Goal: Information Seeking & Learning: Find specific page/section

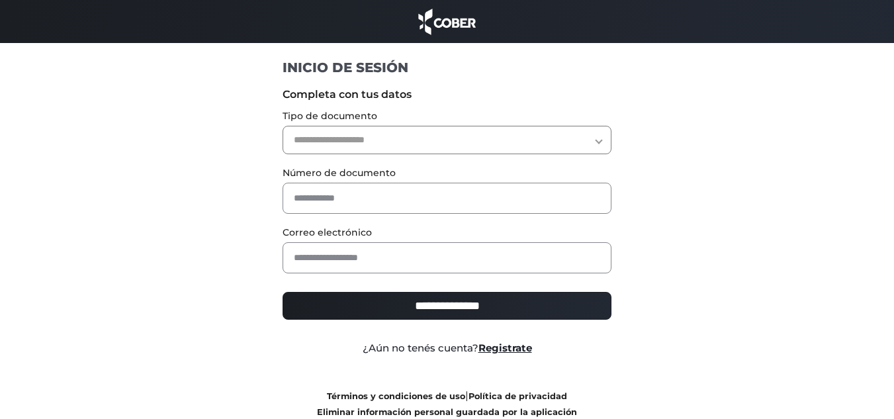
click at [344, 131] on select "**********" at bounding box center [447, 140] width 329 height 28
select select "***"
click at [283, 126] on select "**********" at bounding box center [447, 140] width 329 height 28
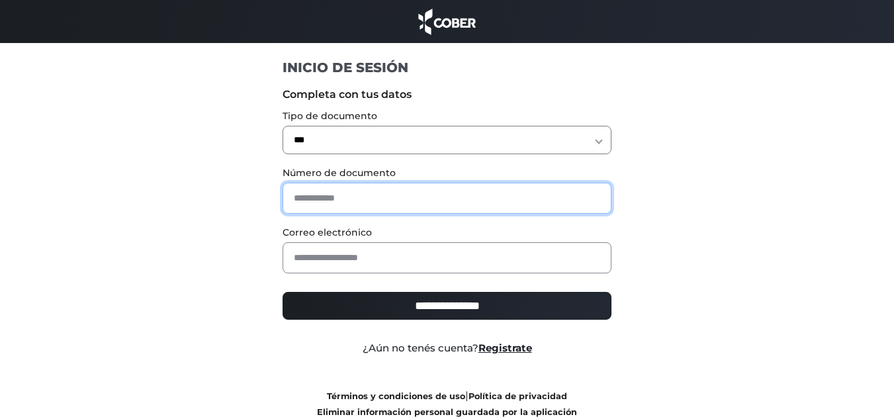
click at [332, 183] on input "text" at bounding box center [447, 198] width 329 height 31
type input "********"
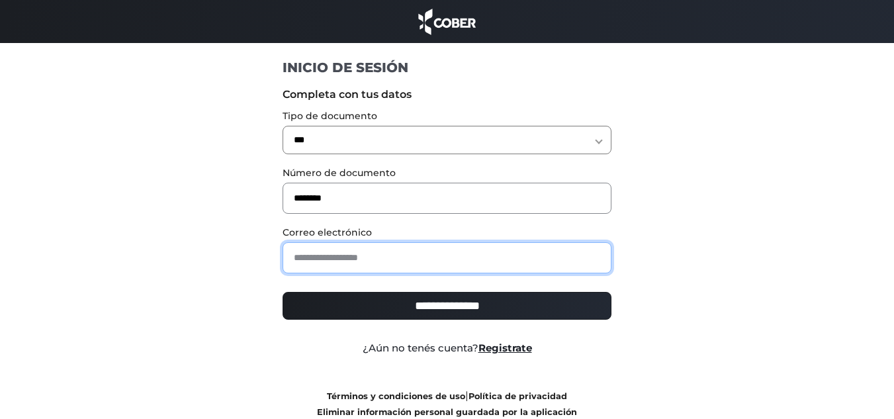
click at [325, 248] on input "email" at bounding box center [447, 257] width 329 height 31
type input "**********"
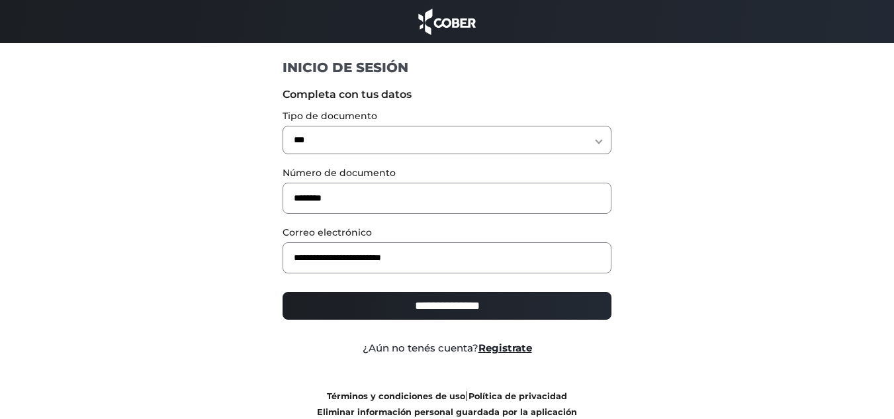
click at [408, 310] on input "**********" at bounding box center [447, 306] width 329 height 28
type input "**********"
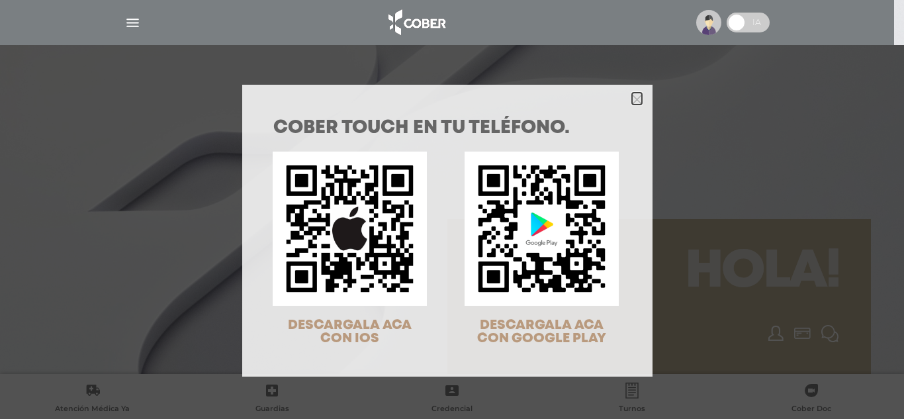
click at [632, 99] on polygon "Close" at bounding box center [637, 100] width 10 height 10
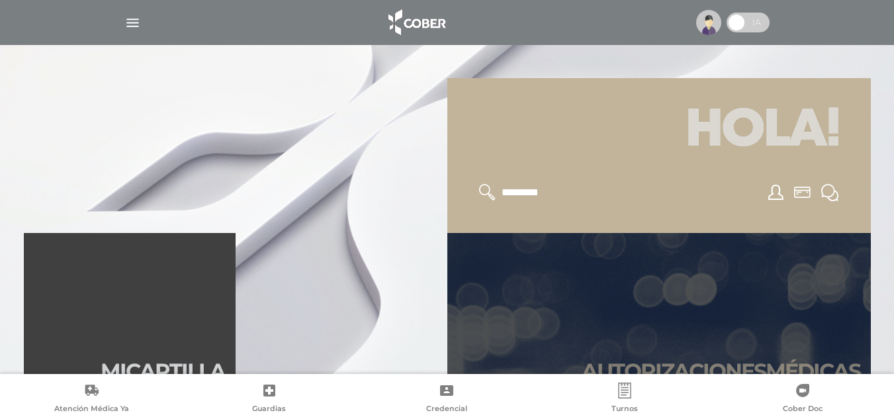
scroll to position [199, 0]
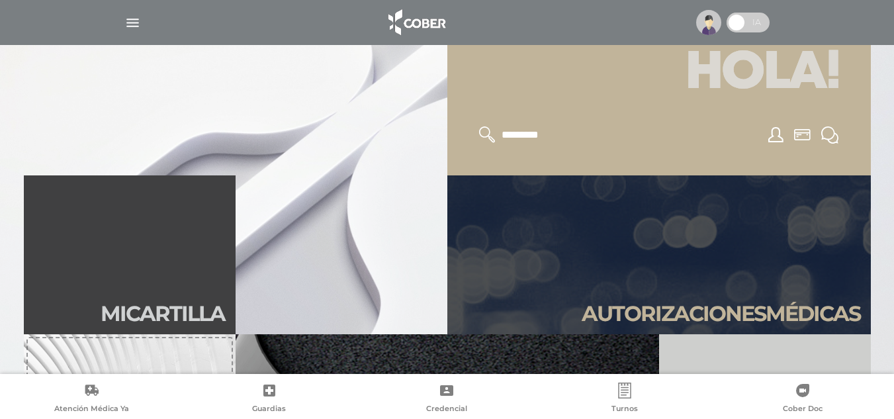
click at [511, 130] on input "text" at bounding box center [554, 134] width 109 height 17
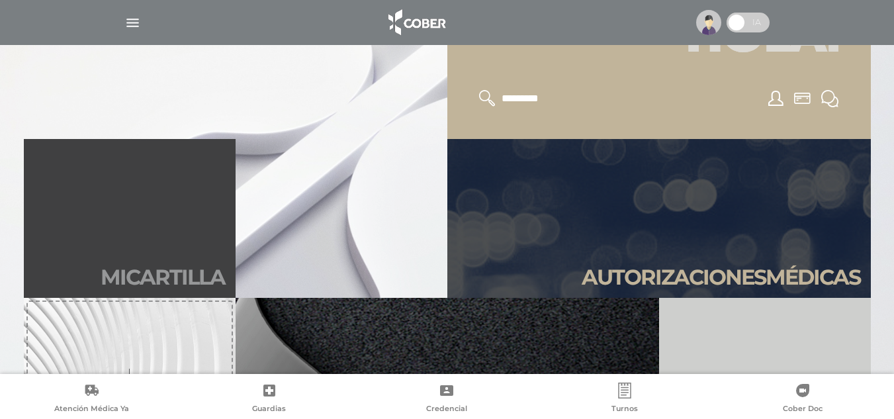
scroll to position [265, 0]
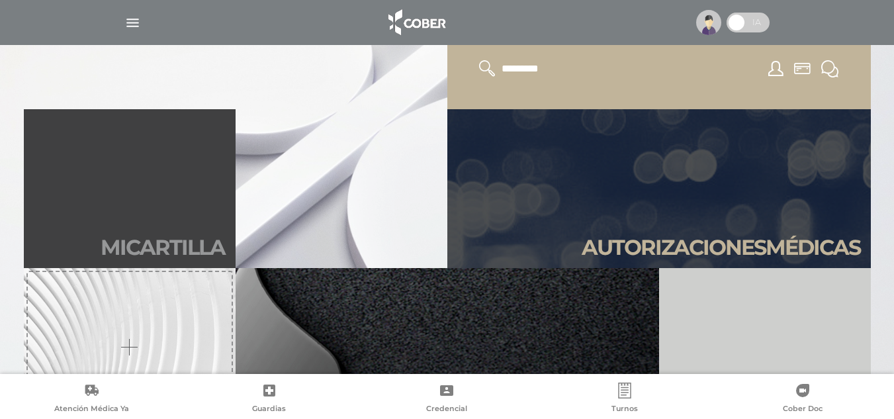
click at [202, 207] on link "Mi car tilla" at bounding box center [130, 188] width 212 height 159
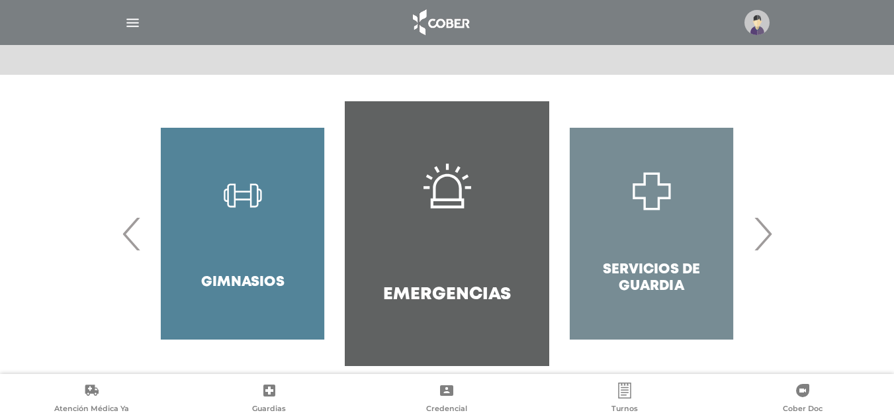
scroll to position [261, 0]
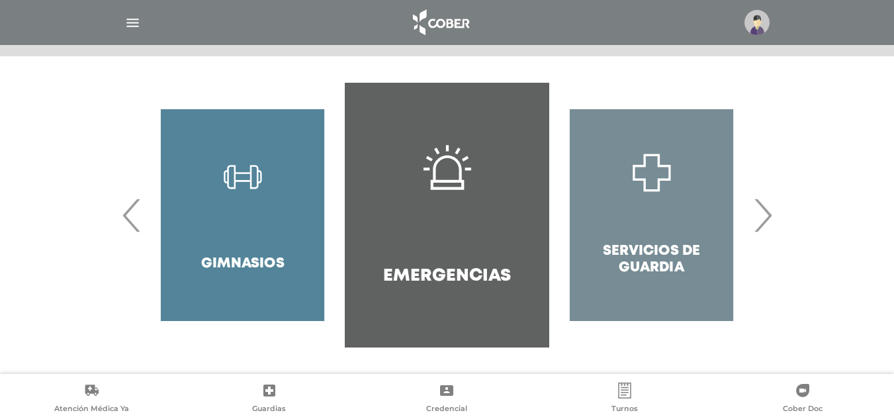
click at [258, 185] on div "Gimnasios" at bounding box center [242, 215] width 205 height 265
click at [205, 263] on div "Gimnasios" at bounding box center [242, 215] width 205 height 265
drag, startPoint x: 252, startPoint y: 261, endPoint x: 279, endPoint y: 254, distance: 27.3
click at [253, 261] on div "Gimnasios" at bounding box center [242, 215] width 205 height 265
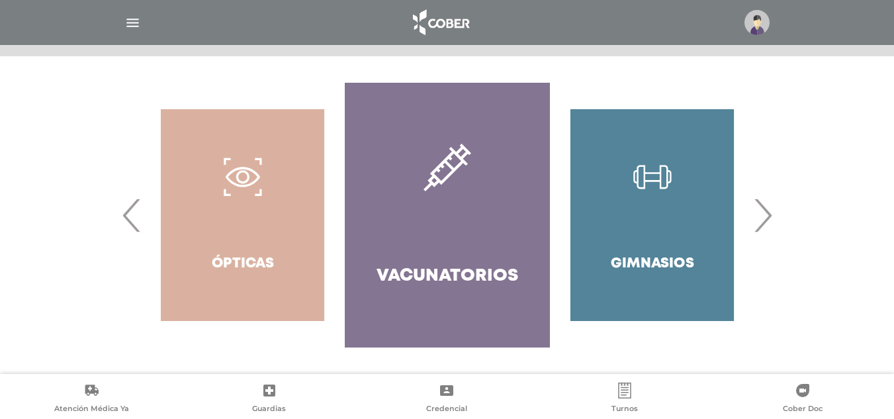
click at [644, 212] on div "Gimnasios" at bounding box center [652, 215] width 205 height 265
click at [683, 209] on div "Gimnasios" at bounding box center [652, 215] width 205 height 265
click at [767, 214] on span "›" at bounding box center [763, 214] width 26 height 71
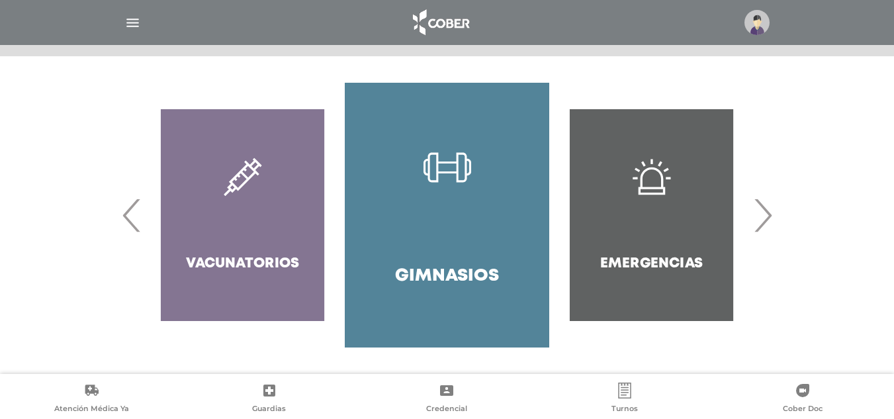
click at [767, 214] on span "›" at bounding box center [763, 214] width 26 height 71
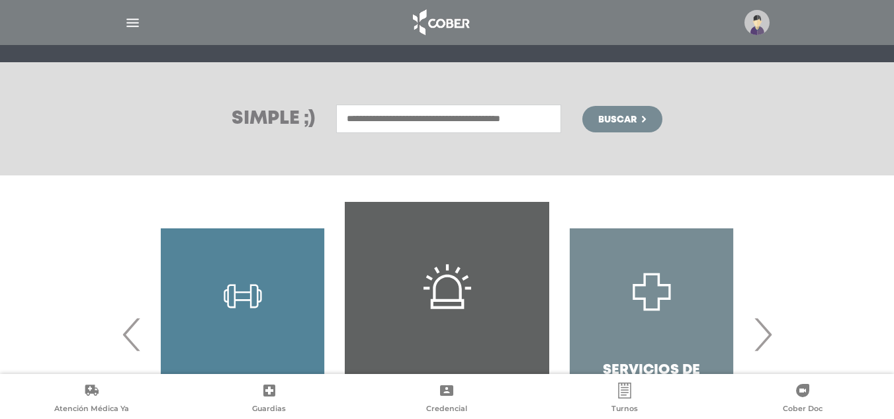
scroll to position [0, 0]
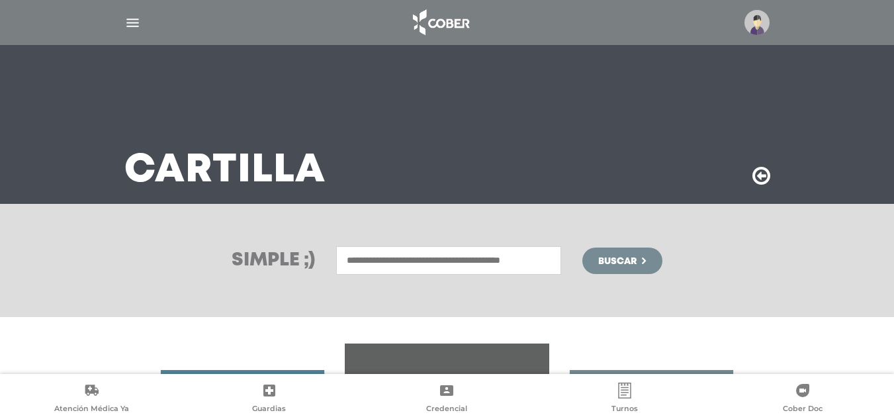
click at [418, 261] on input "text" at bounding box center [448, 260] width 225 height 28
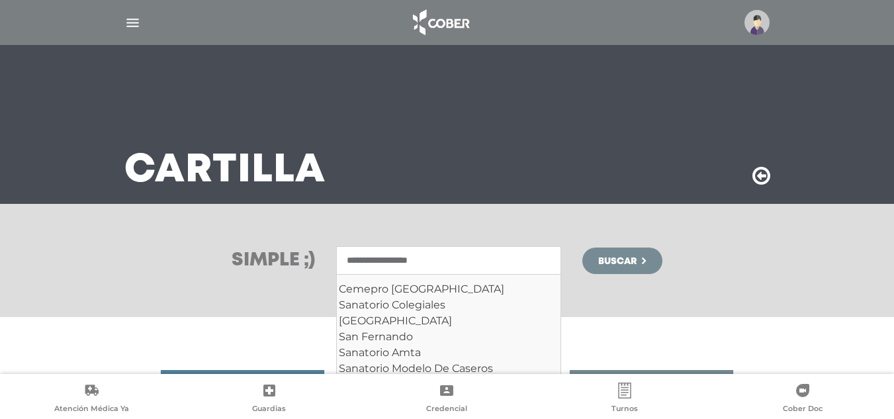
type input "**********"
click at [583, 248] on button "Buscar" at bounding box center [622, 261] width 79 height 26
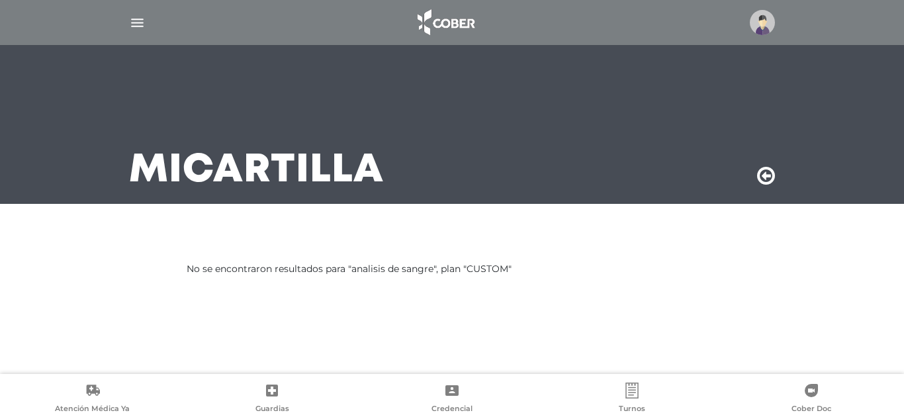
click at [640, 401] on link "Turnos" at bounding box center [632, 400] width 180 height 34
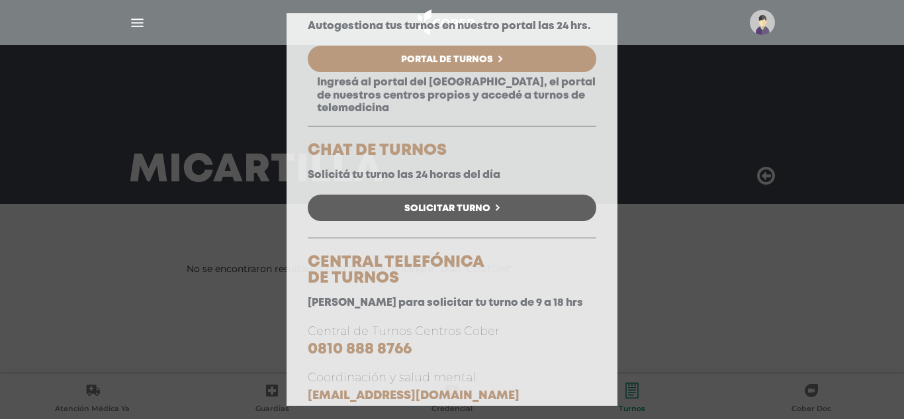
scroll to position [104, 0]
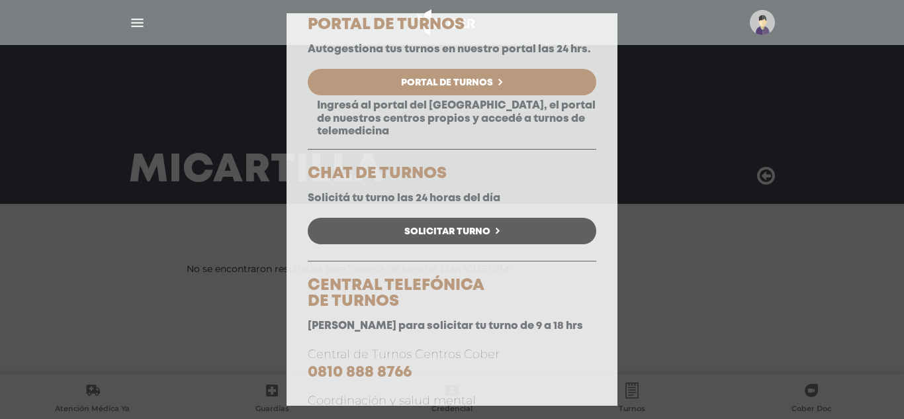
click at [432, 78] on div "Elegí la opción que se ajuste a tu necesidad y hacé click para solicitar tu tur…" at bounding box center [452, 196] width 289 height 461
click at [428, 87] on span "Portal de Turnos" at bounding box center [447, 82] width 92 height 9
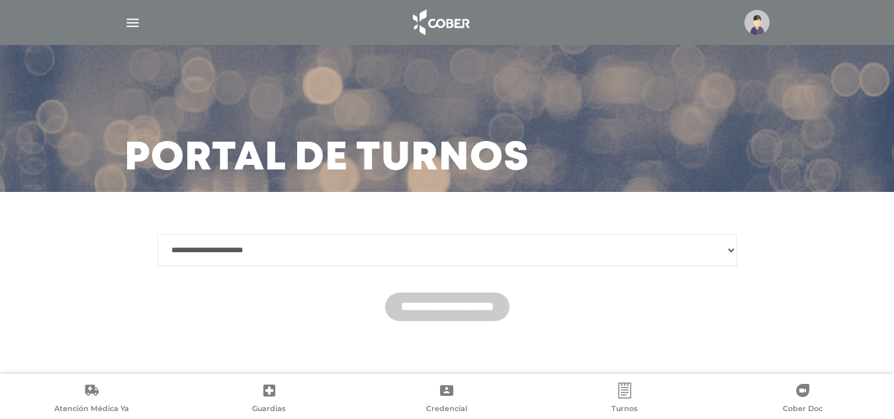
scroll to position [17, 0]
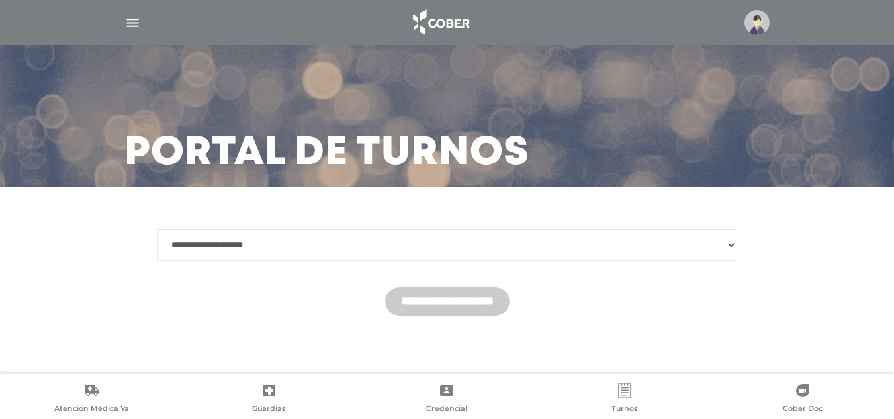
click at [324, 238] on select "**********" at bounding box center [448, 245] width 580 height 32
select select "*******"
click at [158, 229] on select "**********" at bounding box center [448, 245] width 580 height 32
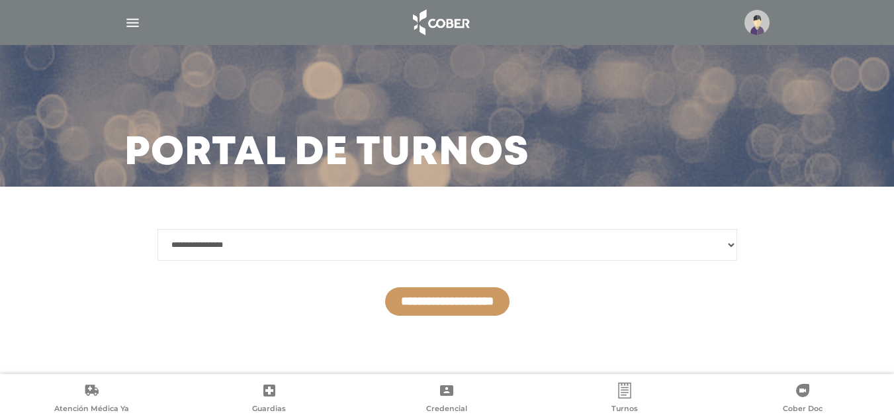
click at [442, 302] on input "**********" at bounding box center [447, 301] width 124 height 28
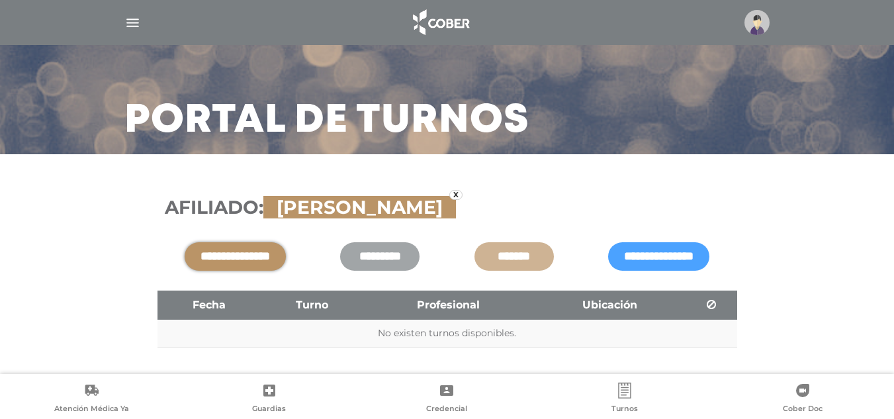
scroll to position [81, 0]
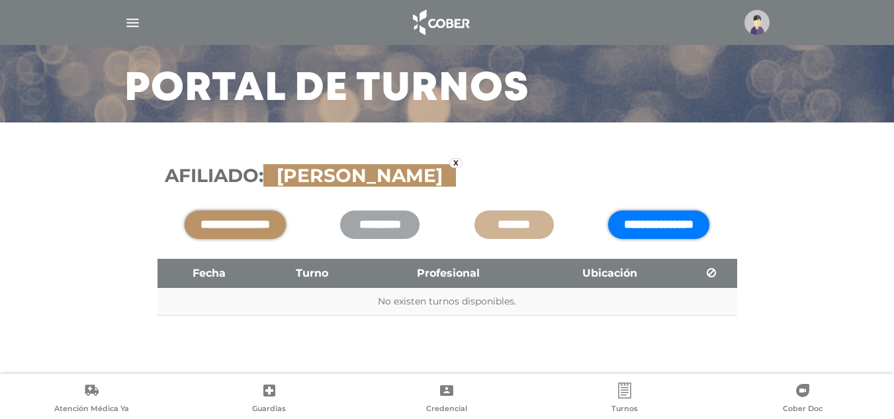
click at [625, 221] on input "**********" at bounding box center [658, 225] width 101 height 28
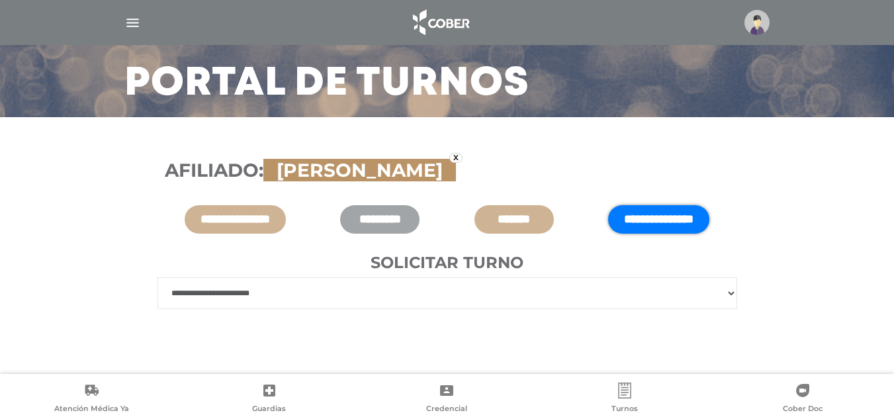
scroll to position [96, 0]
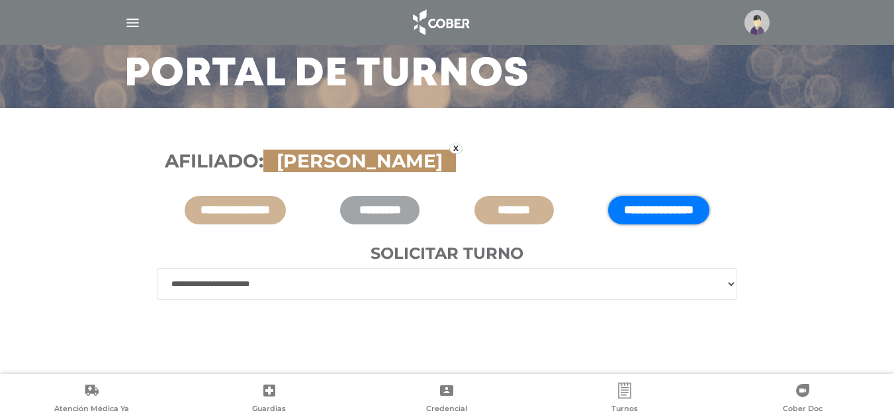
click at [273, 280] on select "**********" at bounding box center [448, 284] width 580 height 32
click at [213, 294] on select "**********" at bounding box center [448, 284] width 580 height 32
click at [135, 27] on img "button" at bounding box center [132, 23] width 17 height 17
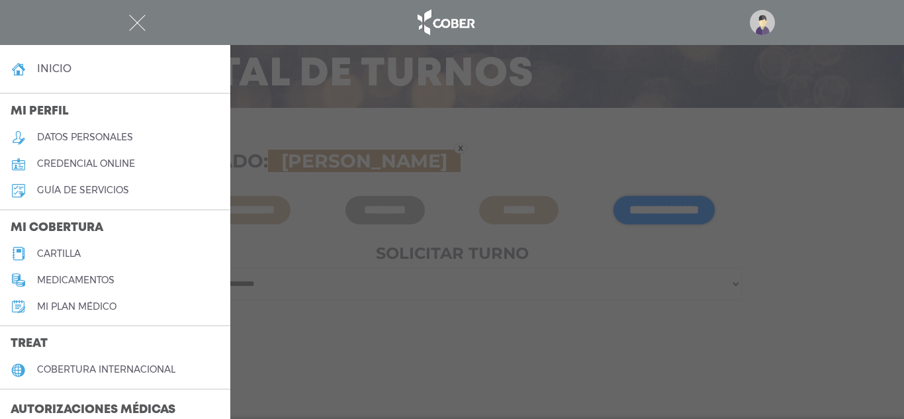
click at [67, 255] on h5 "cartilla" at bounding box center [59, 253] width 44 height 11
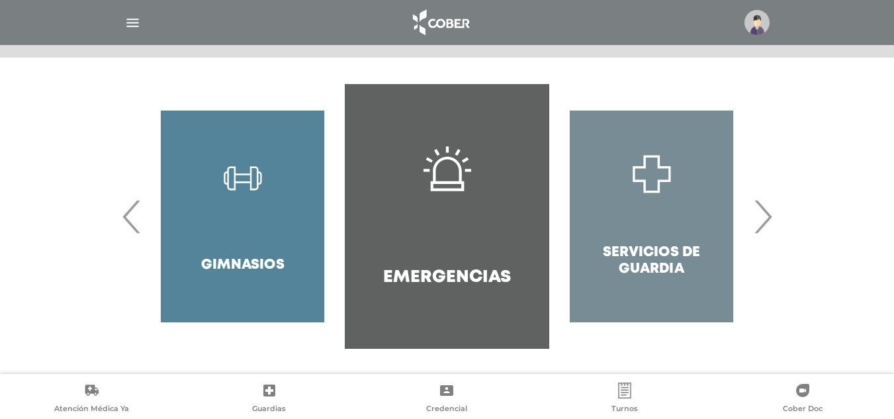
scroll to position [261, 0]
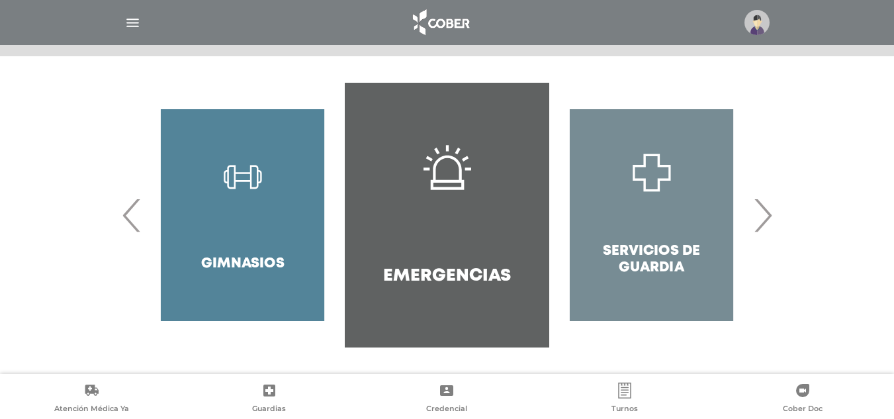
click at [771, 212] on span "›" at bounding box center [763, 214] width 26 height 71
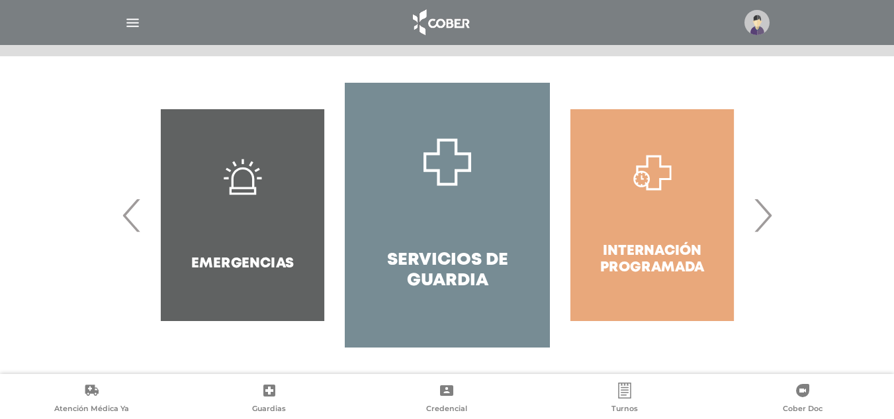
click at [768, 213] on span "›" at bounding box center [763, 214] width 26 height 71
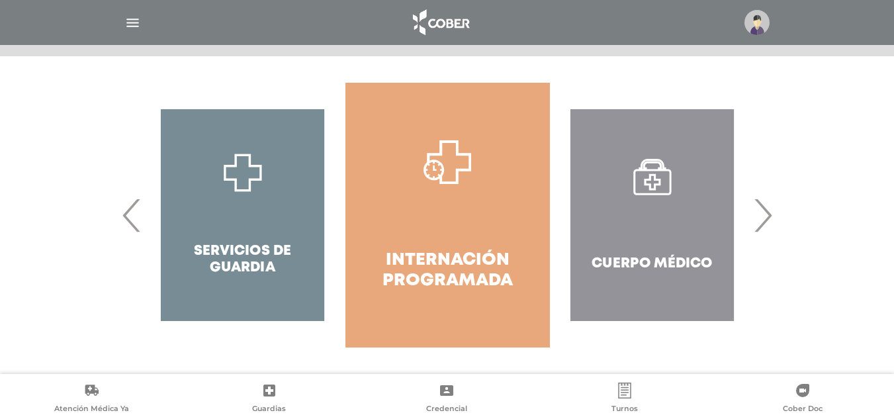
click at [767, 213] on span "›" at bounding box center [763, 214] width 26 height 71
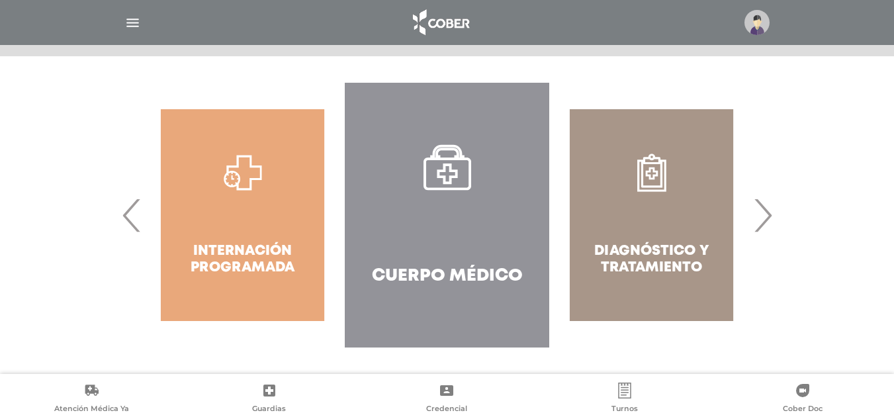
click at [767, 213] on span "›" at bounding box center [763, 214] width 26 height 71
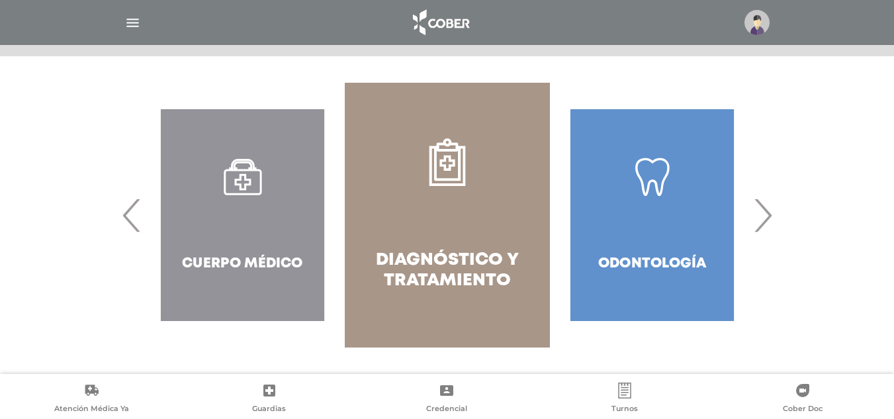
click at [767, 213] on span "›" at bounding box center [763, 214] width 26 height 71
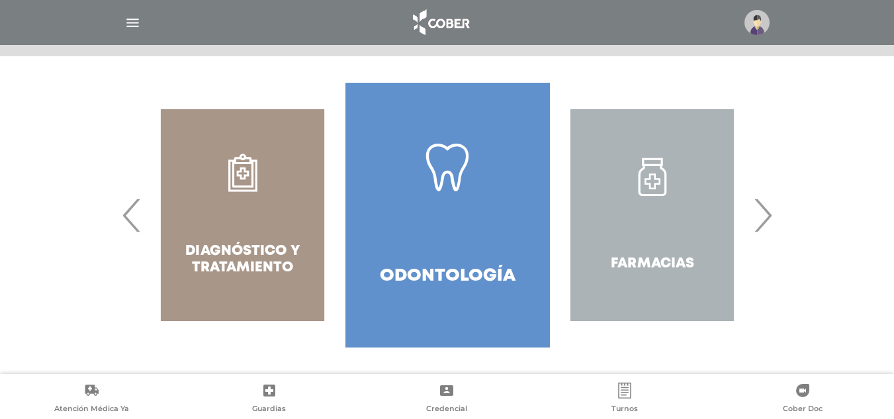
click at [767, 213] on span "›" at bounding box center [763, 214] width 26 height 71
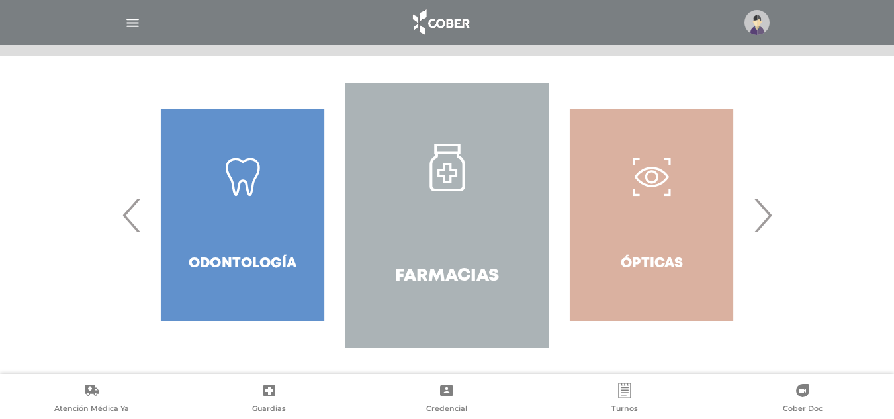
click at [767, 213] on span "›" at bounding box center [763, 214] width 26 height 71
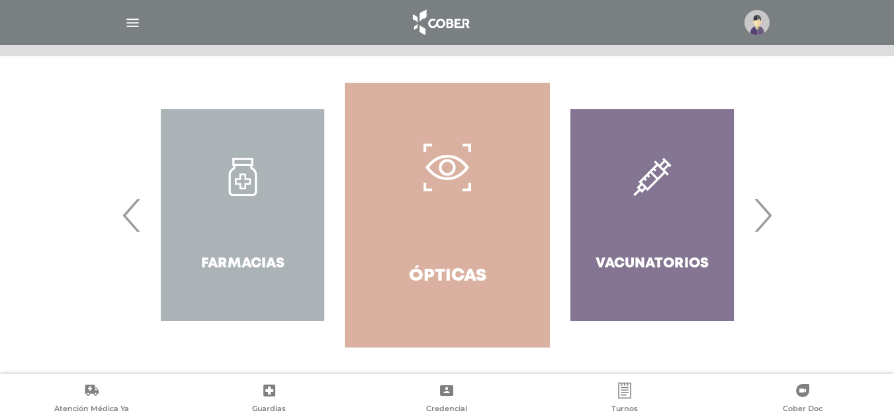
click at [767, 213] on span "›" at bounding box center [763, 214] width 26 height 71
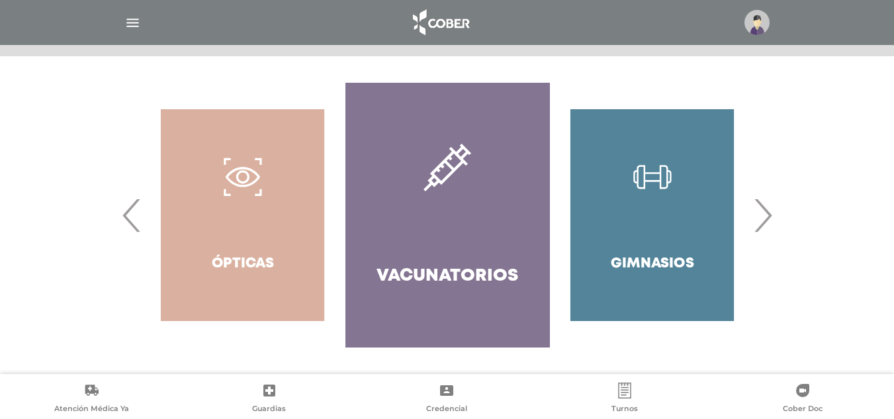
click at [767, 213] on span "›" at bounding box center [763, 214] width 26 height 71
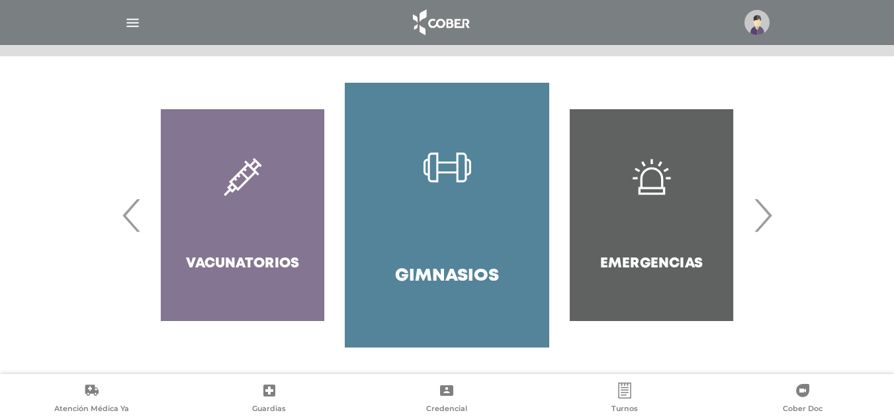
click at [767, 213] on span "›" at bounding box center [763, 214] width 26 height 71
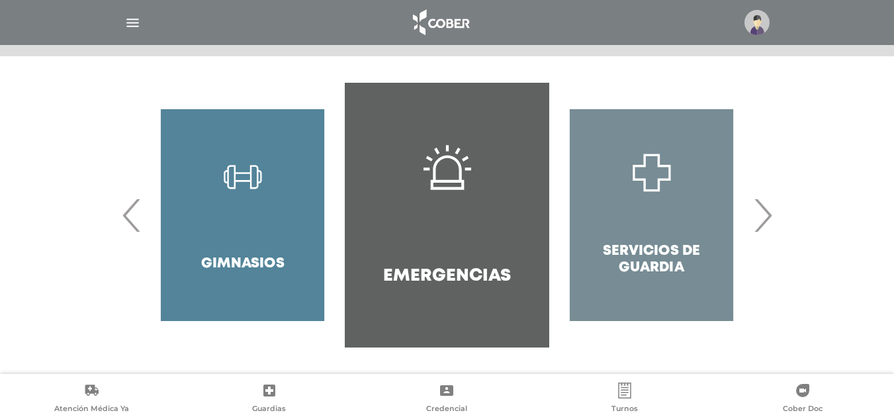
click at [767, 213] on span "›" at bounding box center [763, 214] width 26 height 71
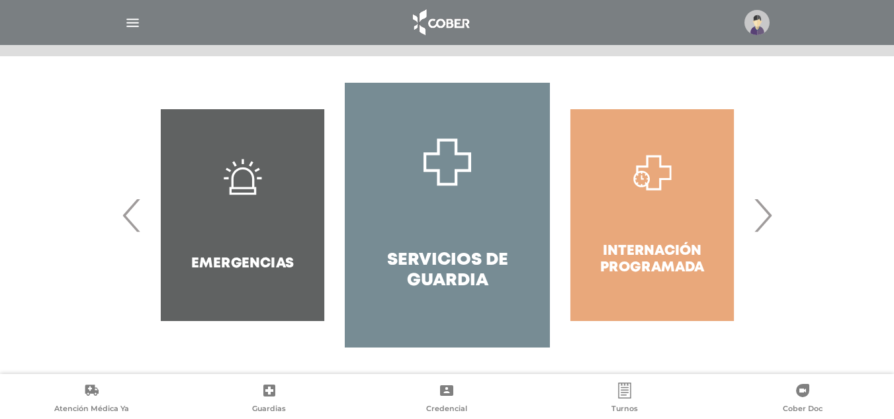
click at [767, 213] on span "›" at bounding box center [763, 214] width 26 height 71
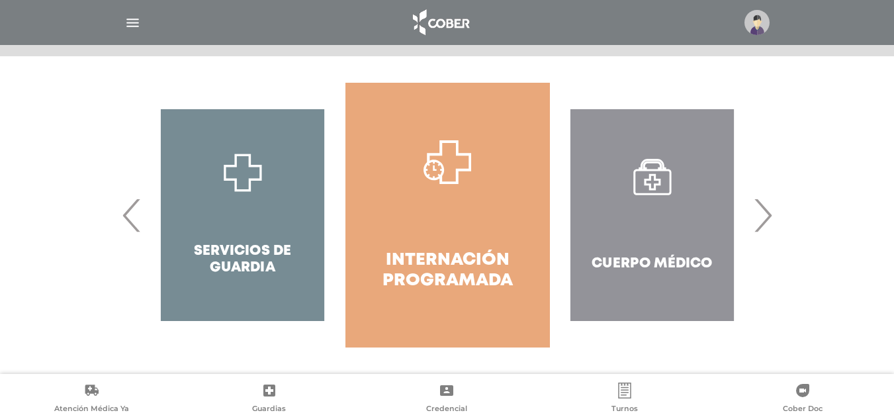
click at [767, 213] on span "›" at bounding box center [763, 214] width 26 height 71
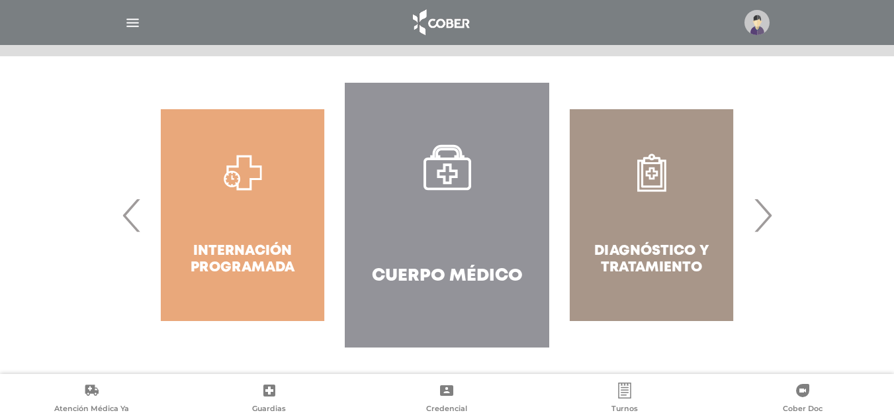
click at [767, 213] on span "›" at bounding box center [763, 214] width 26 height 71
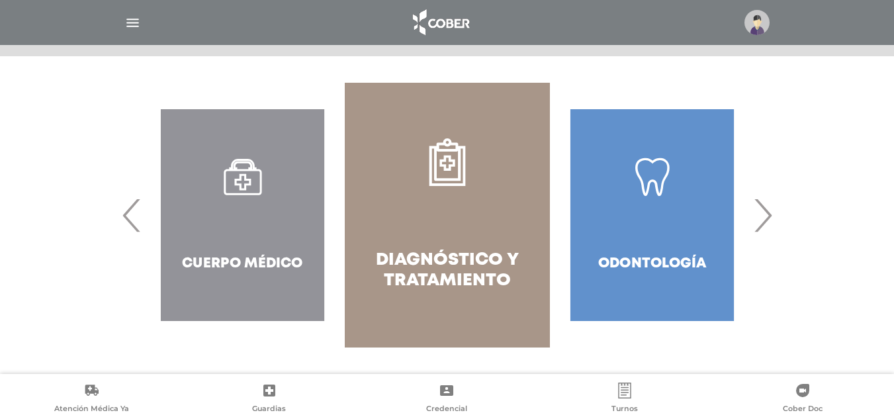
click at [461, 210] on link "Diagnóstico y Tratamiento" at bounding box center [447, 215] width 205 height 265
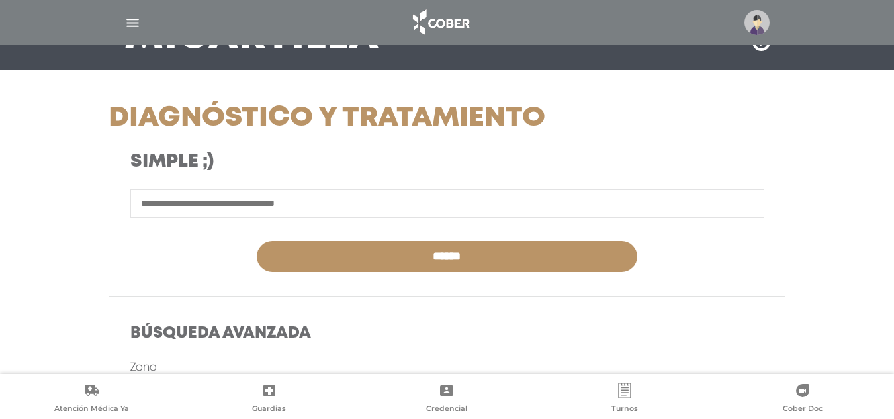
scroll to position [132, 0]
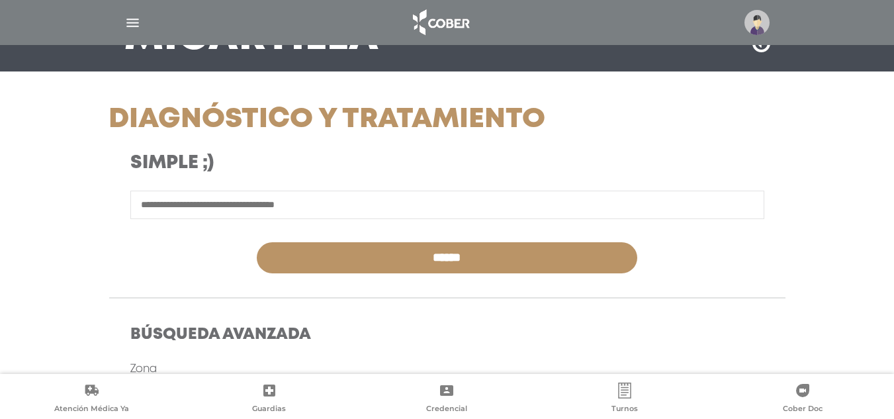
click at [299, 211] on input "text" at bounding box center [447, 205] width 634 height 28
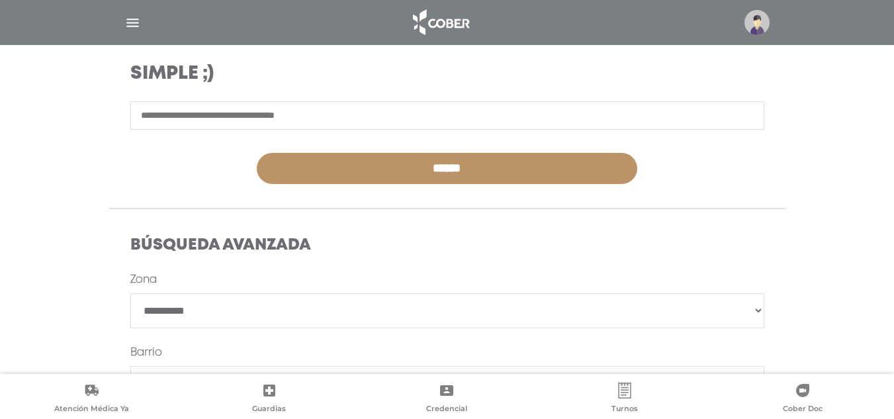
scroll to position [199, 0]
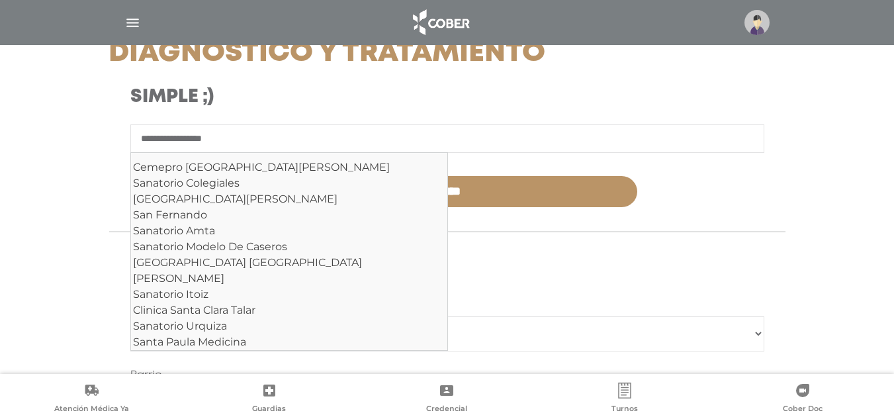
click at [257, 176] on input "******" at bounding box center [447, 191] width 381 height 31
type input "**********"
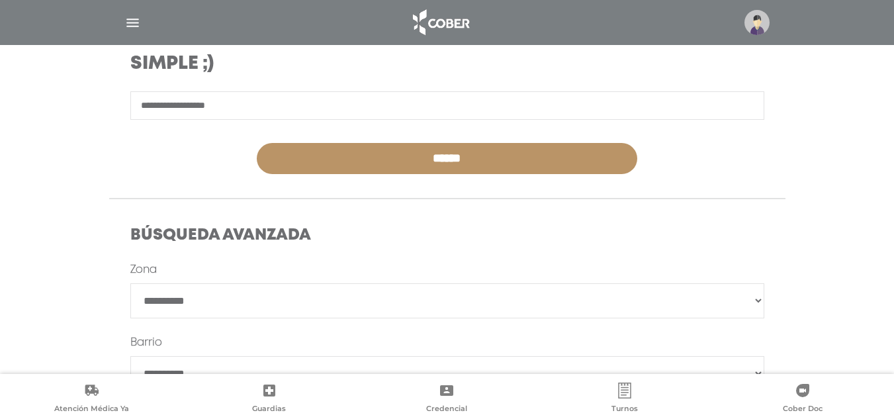
scroll to position [199, 0]
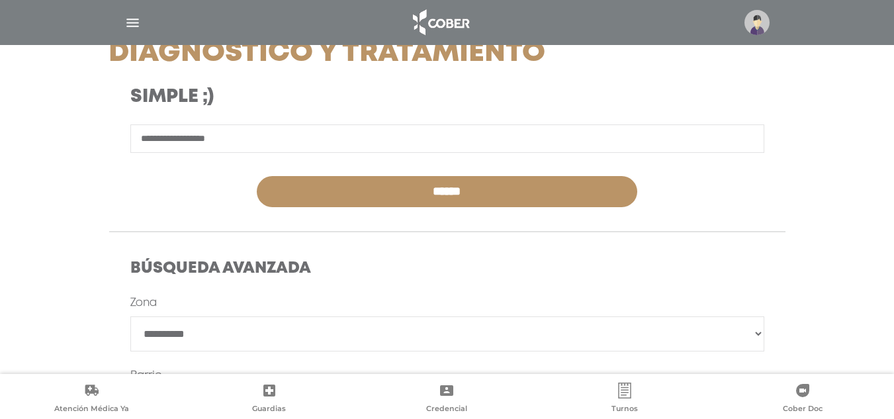
click at [254, 132] on input "**********" at bounding box center [447, 138] width 634 height 28
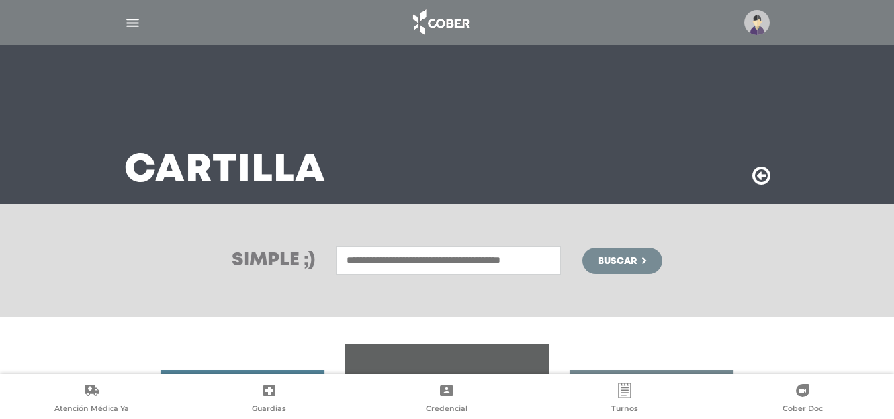
scroll to position [261, 0]
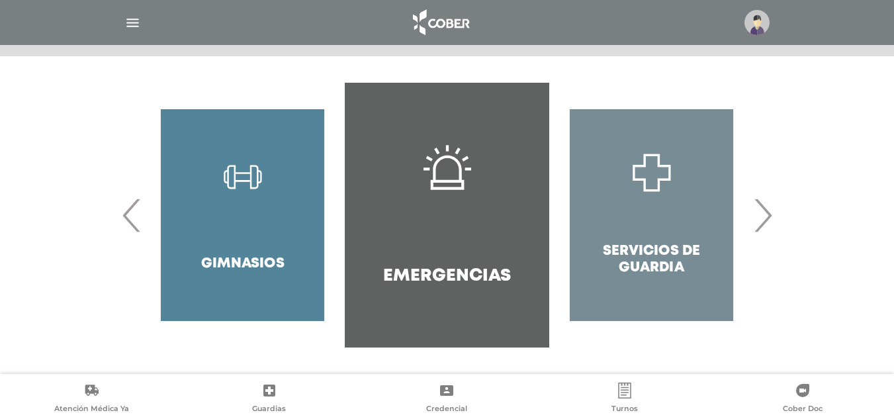
click at [767, 227] on span "›" at bounding box center [763, 214] width 26 height 71
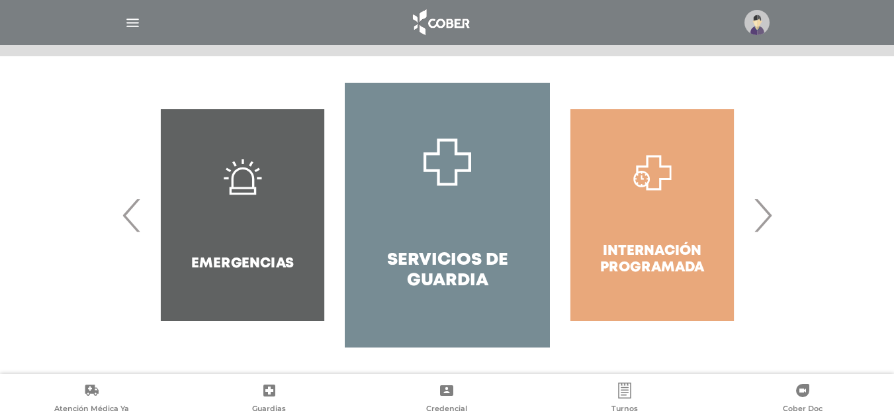
click at [767, 227] on span "›" at bounding box center [763, 214] width 26 height 71
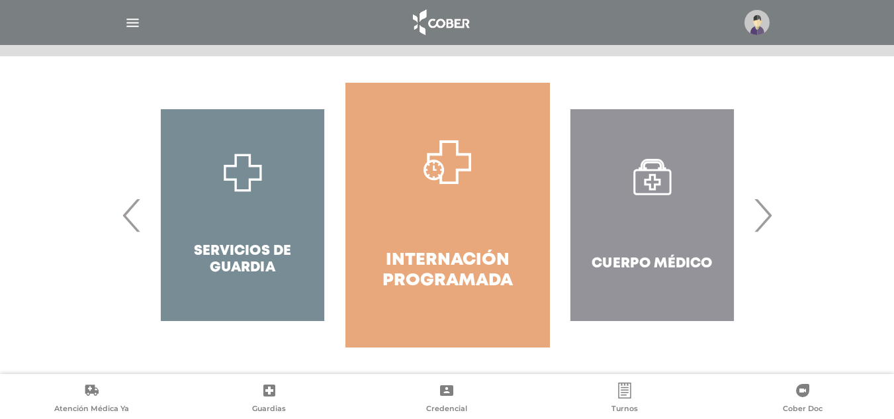
click at [767, 227] on span "›" at bounding box center [763, 214] width 26 height 71
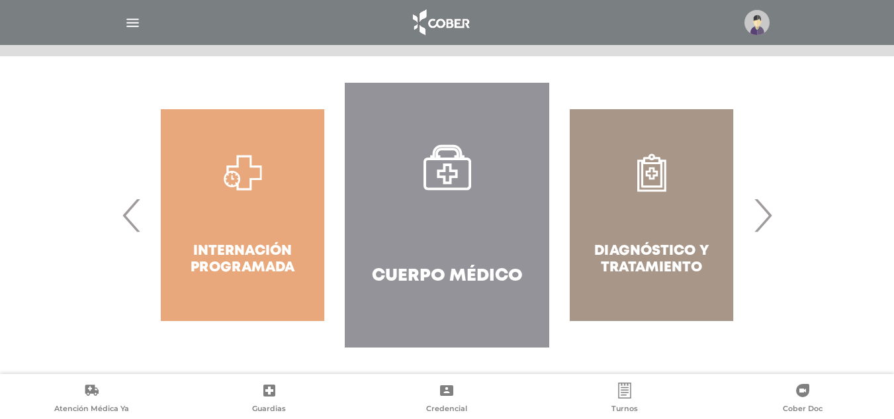
click at [767, 227] on span "›" at bounding box center [763, 214] width 26 height 71
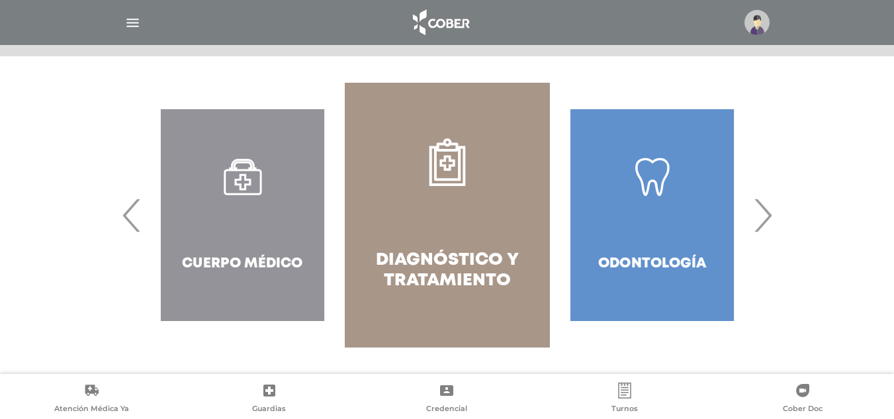
click at [767, 227] on span "›" at bounding box center [763, 214] width 26 height 71
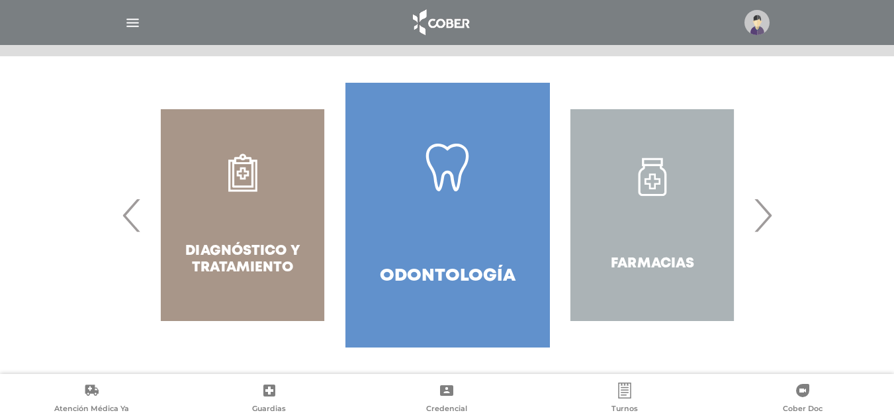
click at [767, 227] on span "›" at bounding box center [763, 214] width 26 height 71
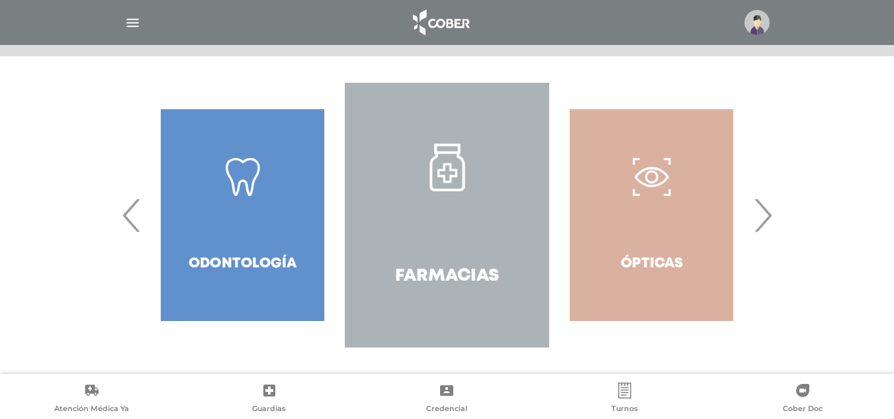
click at [767, 227] on span "›" at bounding box center [763, 214] width 26 height 71
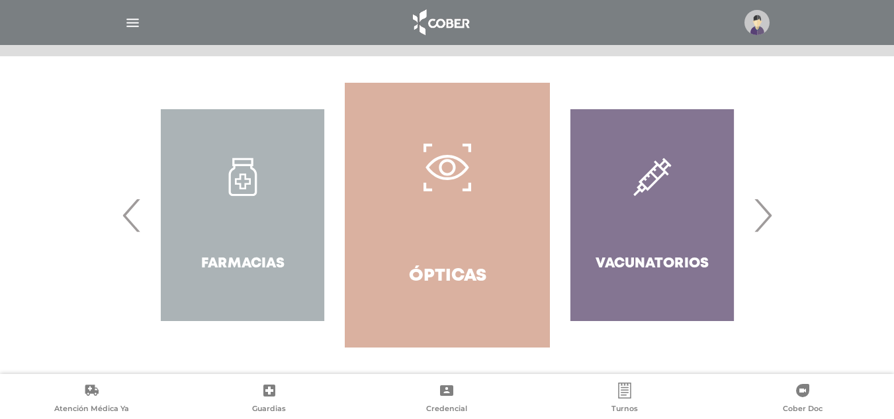
click at [767, 227] on span "›" at bounding box center [763, 214] width 26 height 71
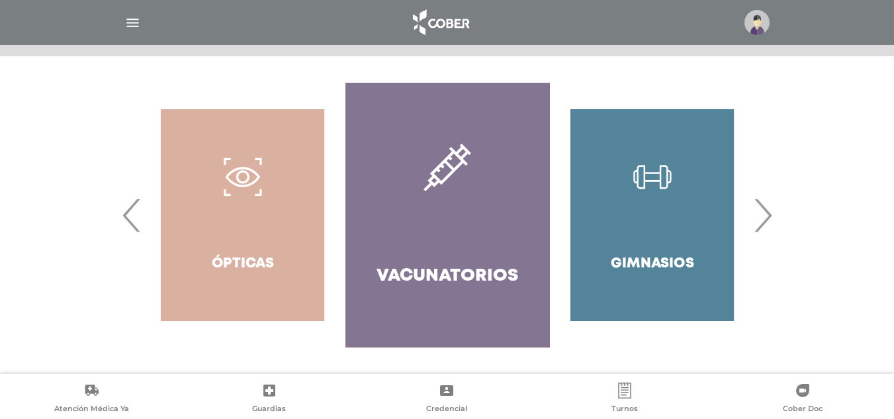
click at [767, 227] on span "›" at bounding box center [763, 214] width 26 height 71
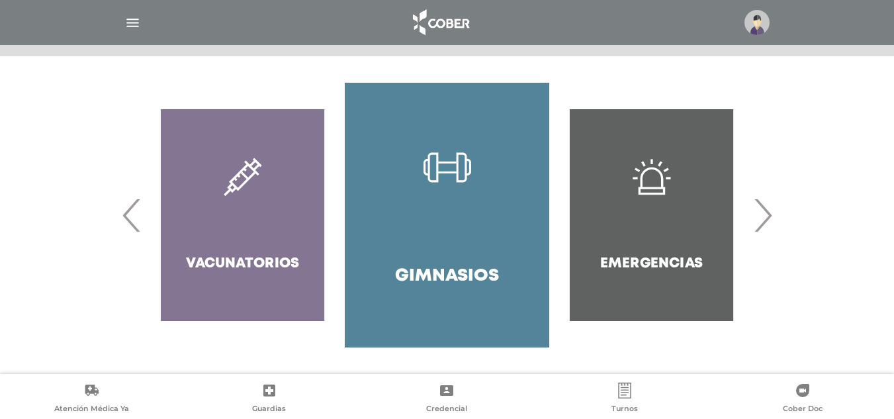
click at [767, 227] on span "›" at bounding box center [763, 214] width 26 height 71
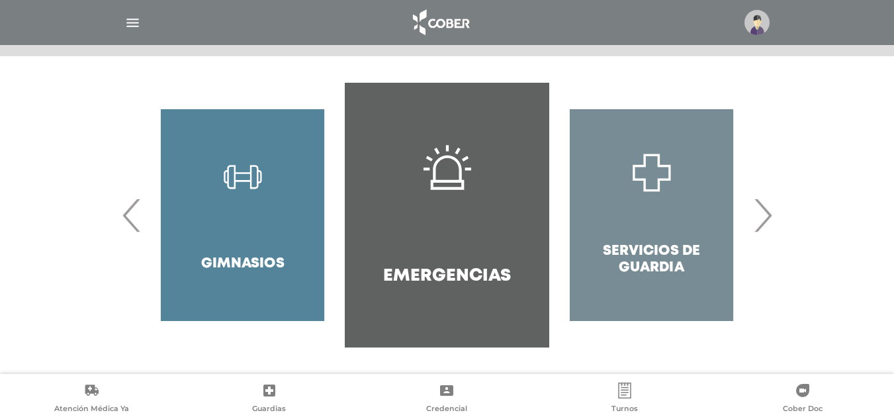
click at [767, 227] on span "›" at bounding box center [763, 214] width 26 height 71
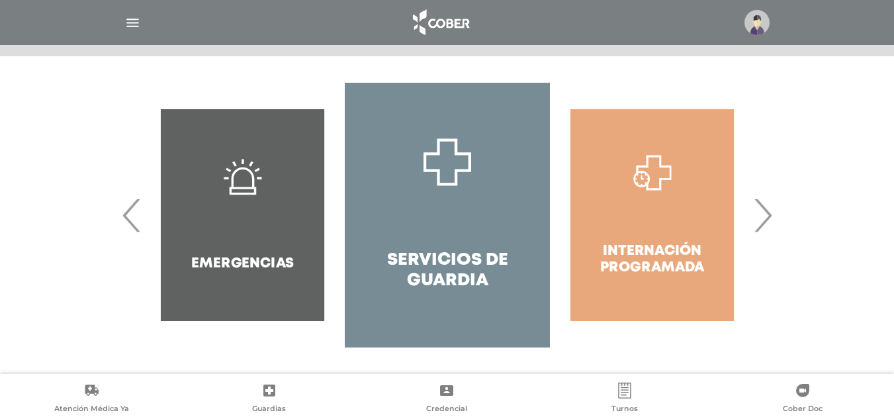
click at [767, 227] on span "›" at bounding box center [763, 214] width 26 height 71
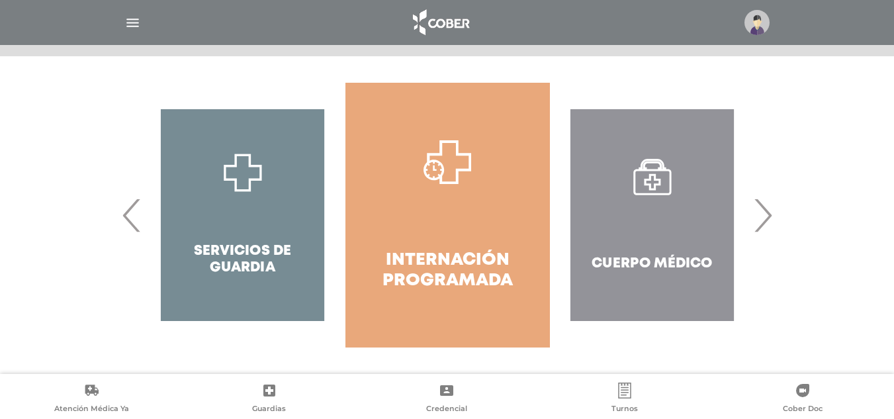
click at [767, 227] on span "›" at bounding box center [763, 214] width 26 height 71
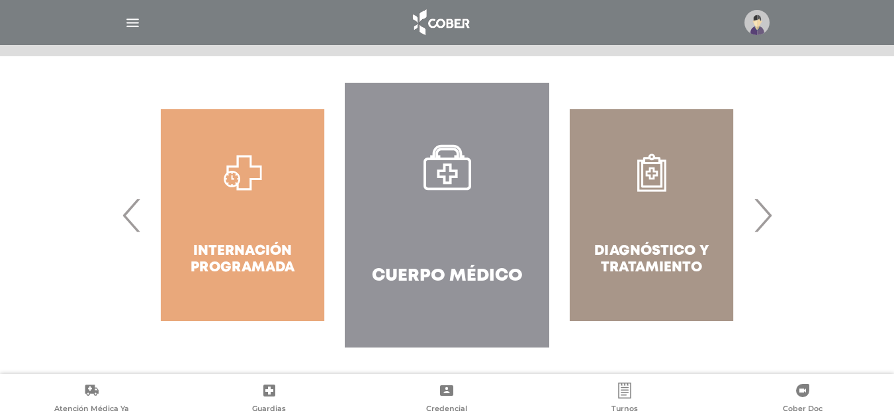
click at [767, 227] on span "›" at bounding box center [763, 214] width 26 height 71
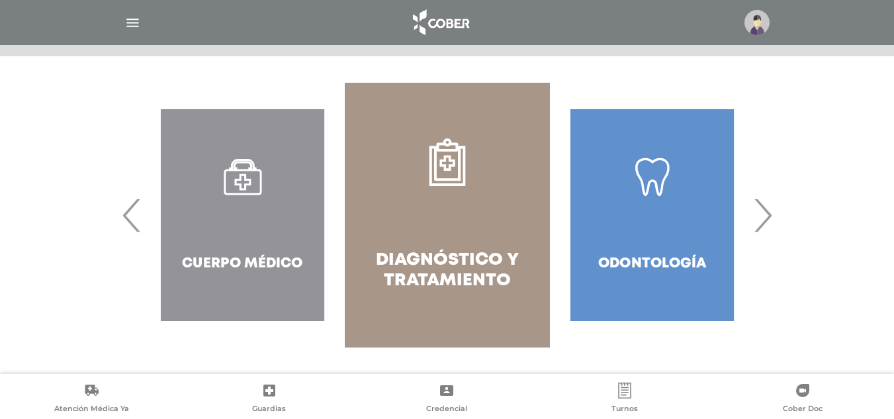
click at [122, 209] on span "‹" at bounding box center [132, 214] width 26 height 71
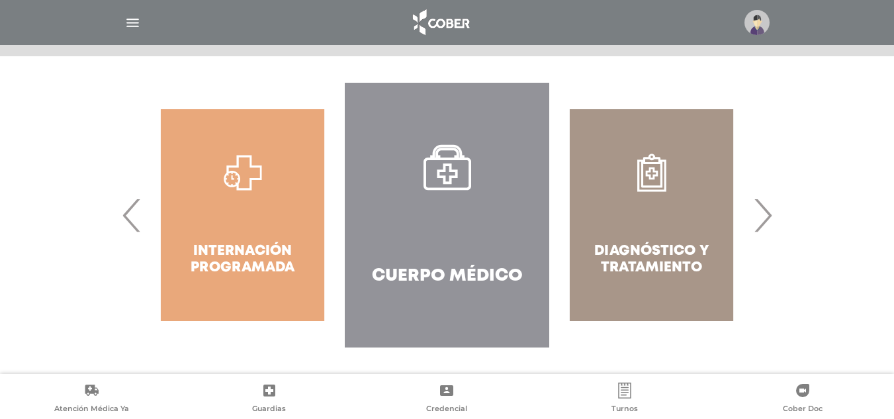
click at [448, 244] on link "Cuerpo Médico" at bounding box center [447, 215] width 205 height 265
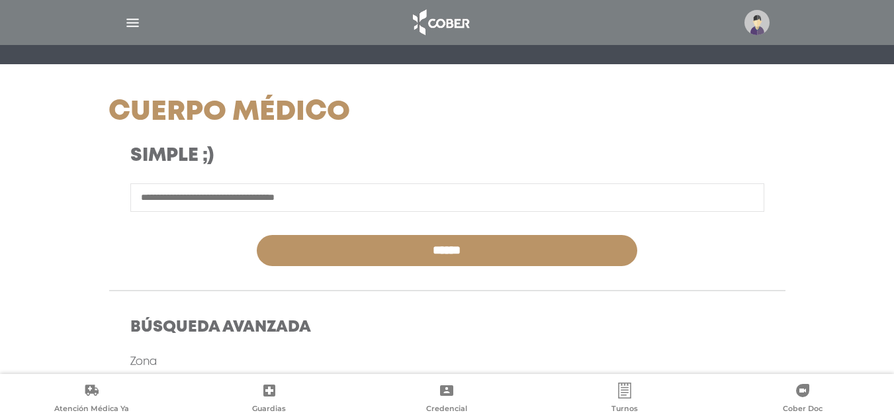
scroll to position [132, 0]
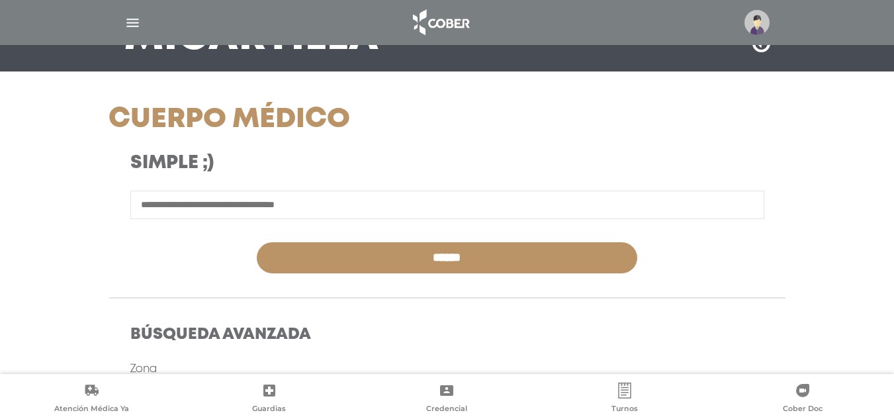
click at [260, 206] on input "text" at bounding box center [447, 205] width 634 height 28
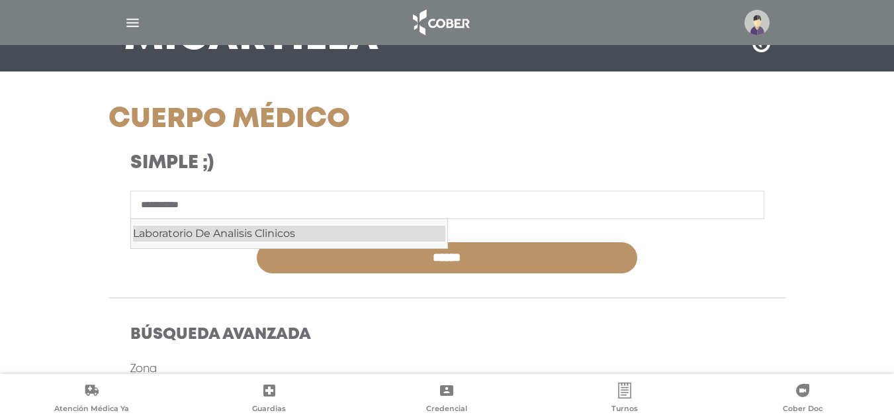
click at [258, 236] on div "Laboratorio De Analisis Clinicos" at bounding box center [289, 234] width 312 height 16
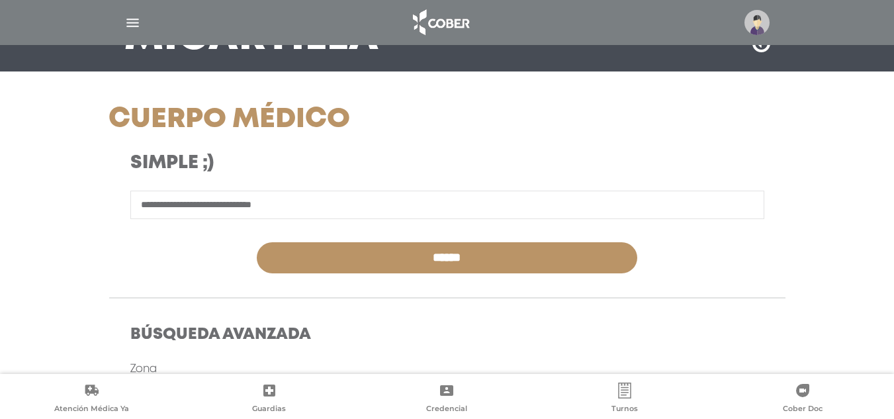
type input "**********"
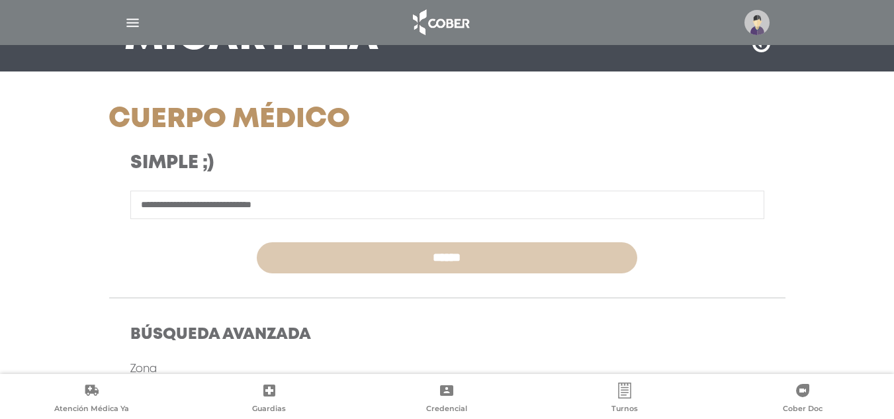
click at [326, 260] on input "******" at bounding box center [447, 257] width 381 height 31
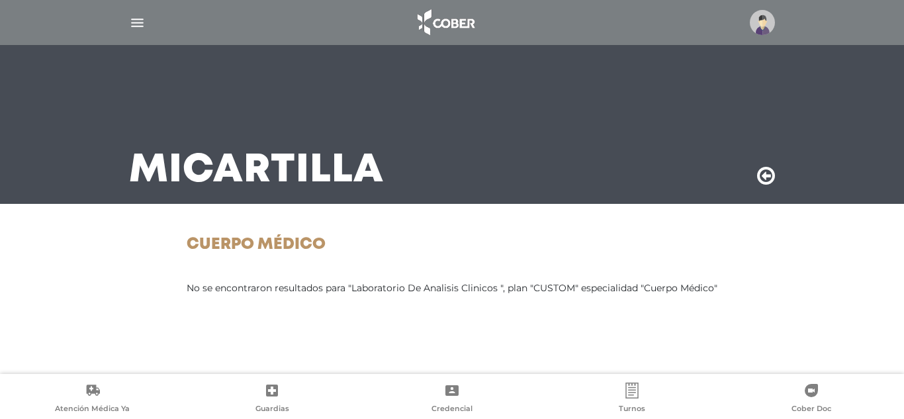
click at [436, 18] on img at bounding box center [445, 23] width 70 height 32
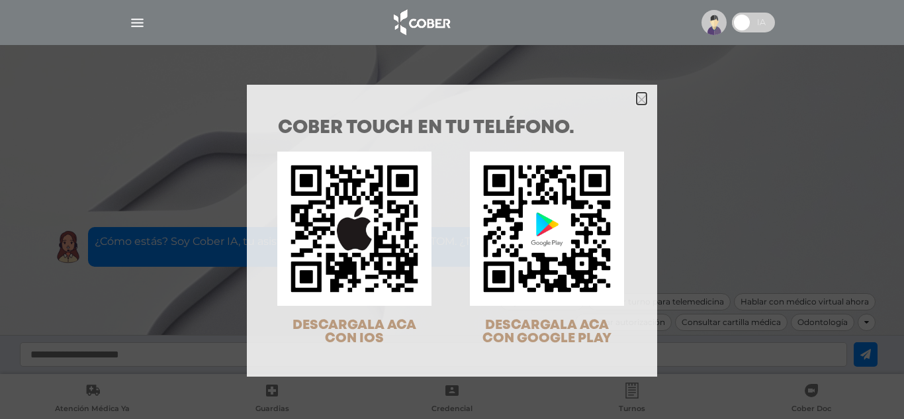
click at [637, 95] on polygon "Close" at bounding box center [642, 100] width 10 height 10
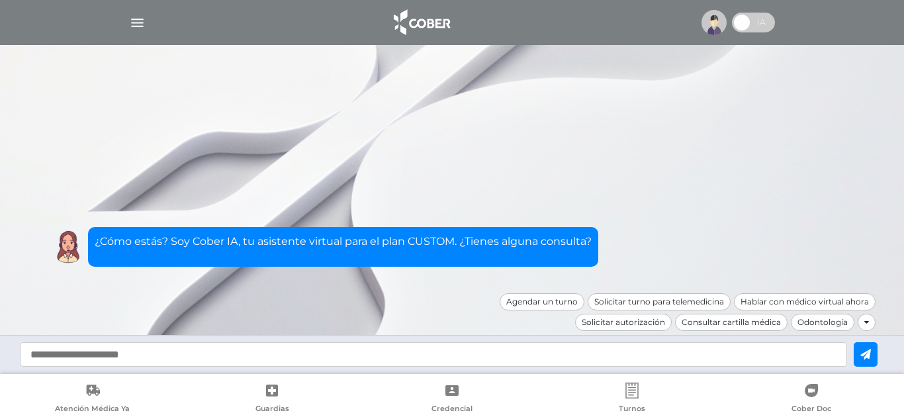
click at [272, 244] on p "¿Cómo estás? Soy Cober IA, tu asistente virtual para el plan CUSTOM. ¿Tienes al…" at bounding box center [343, 242] width 497 height 16
click at [870, 322] on div at bounding box center [867, 322] width 18 height 17
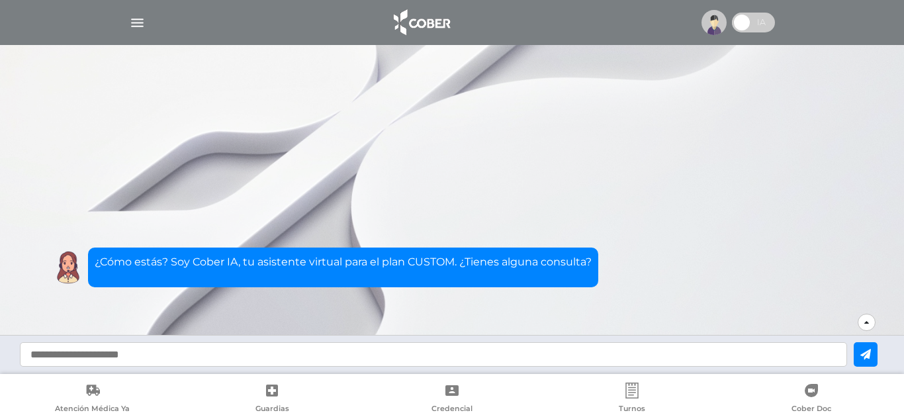
click at [187, 362] on input "text" at bounding box center [434, 354] width 828 height 24
click at [864, 323] on div at bounding box center [867, 322] width 18 height 17
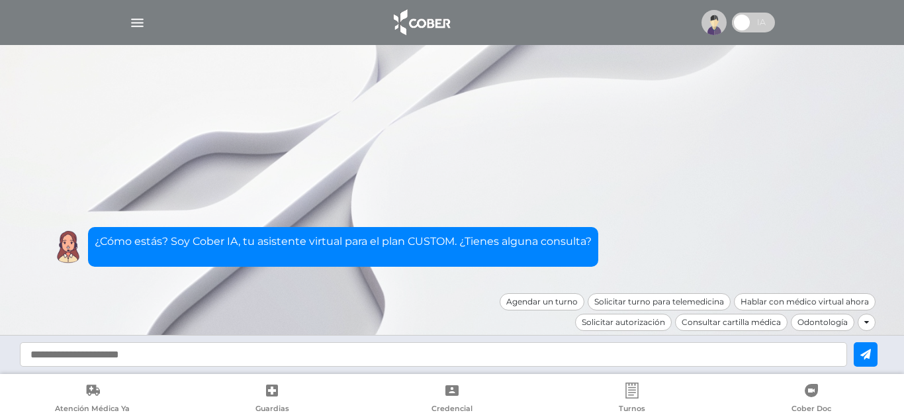
click at [553, 301] on div "Agendar un turno" at bounding box center [542, 301] width 85 height 17
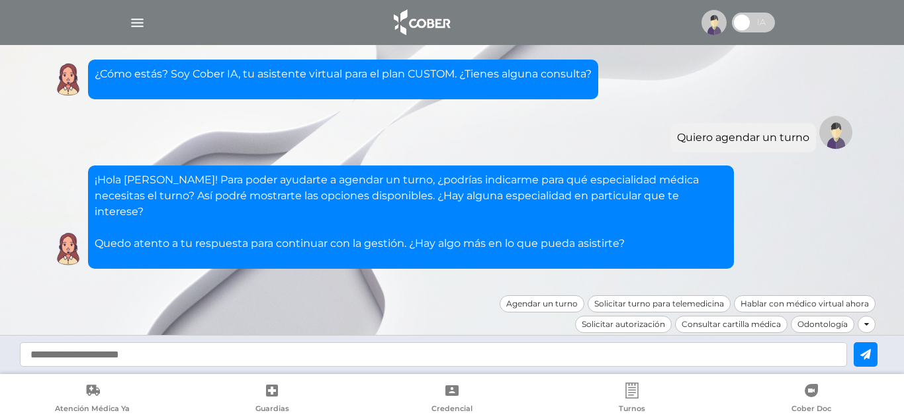
click at [138, 25] on img "button" at bounding box center [137, 23] width 17 height 17
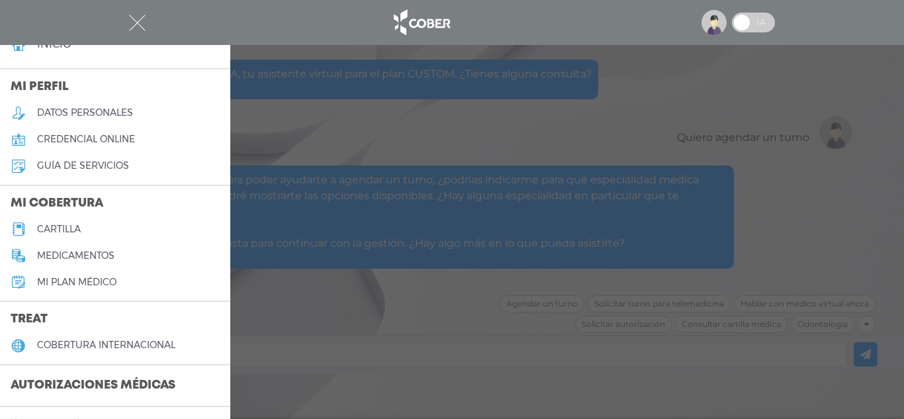
scroll to position [66, 0]
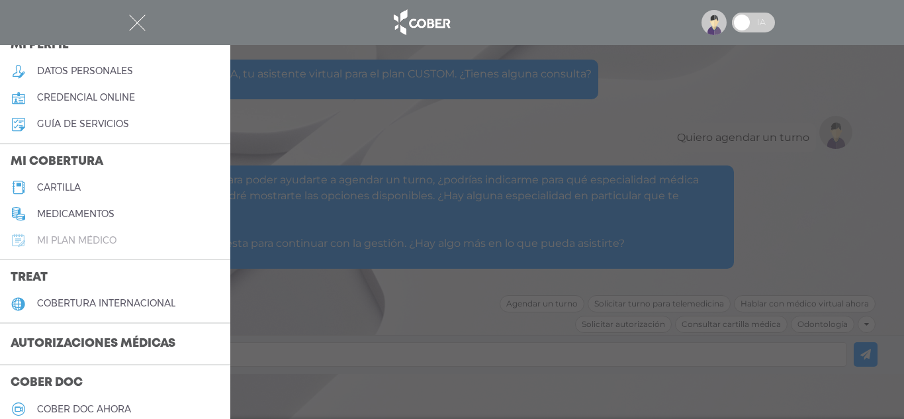
click at [81, 236] on h5 "Mi plan médico" at bounding box center [76, 240] width 79 height 11
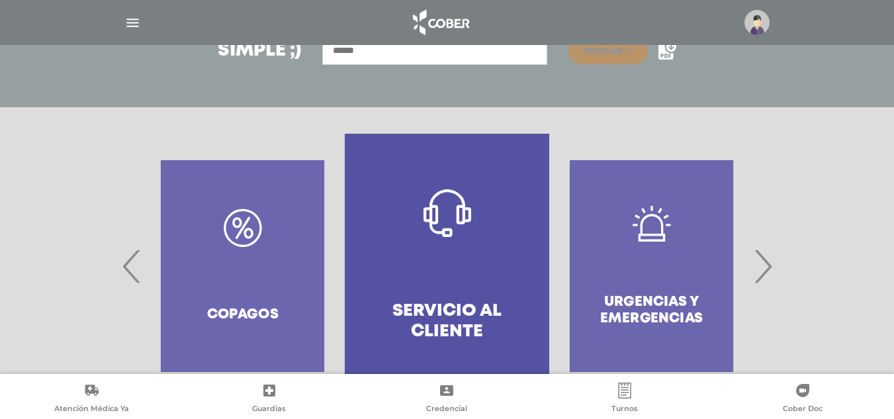
scroll to position [261, 0]
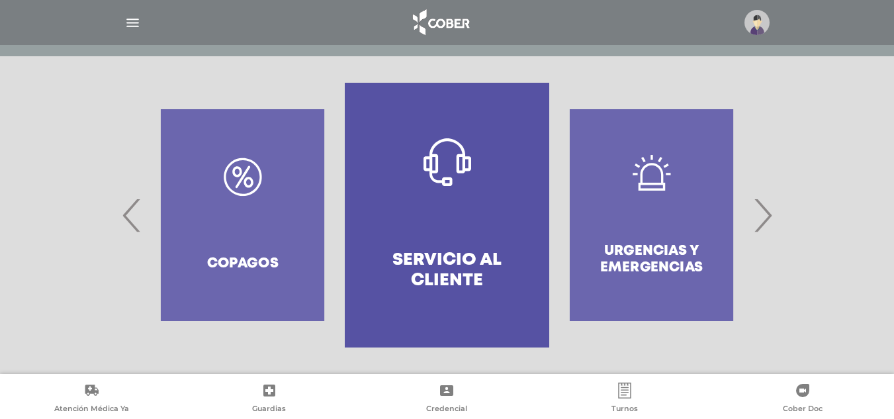
click at [453, 393] on icon at bounding box center [446, 390] width 13 height 11
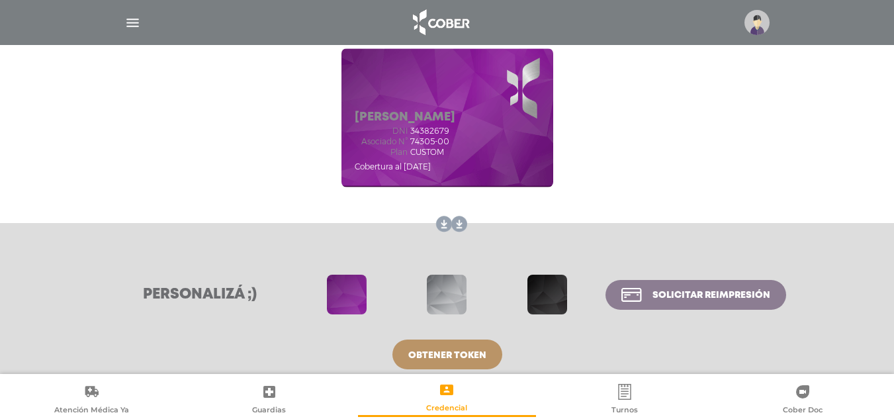
scroll to position [196, 0]
